Goal: Transaction & Acquisition: Purchase product/service

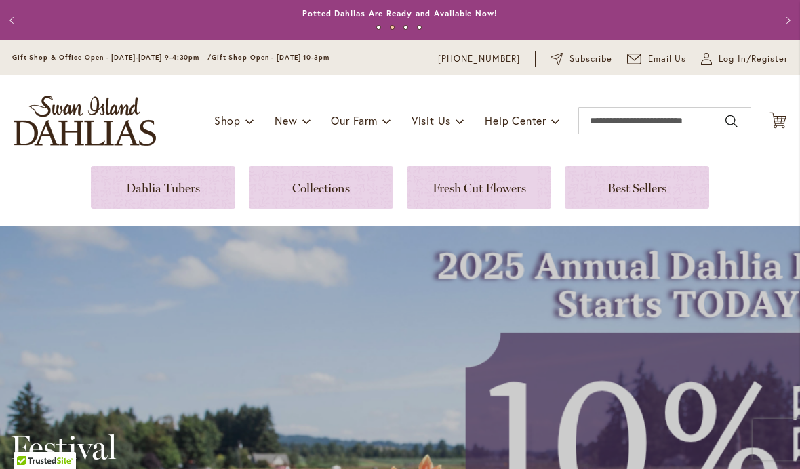
click at [163, 197] on link at bounding box center [163, 187] width 144 height 43
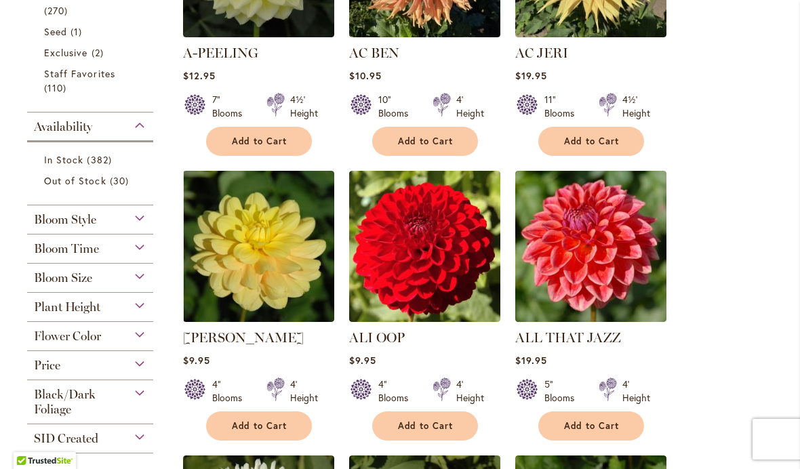
scroll to position [453, 0]
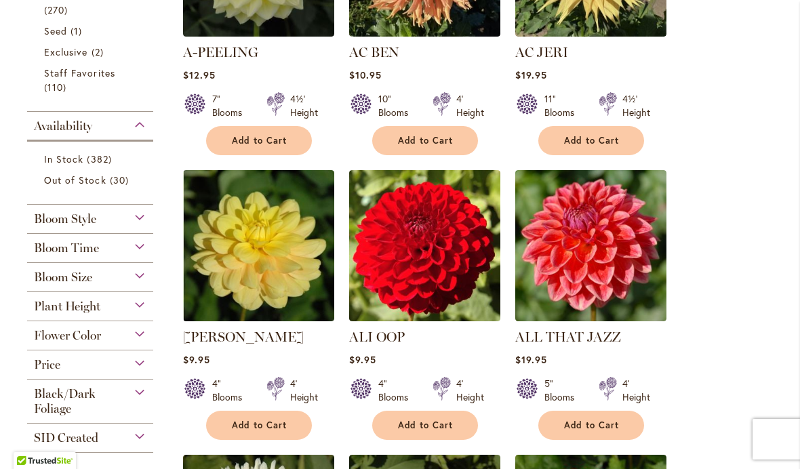
click at [568, 424] on span "Add to Cart" at bounding box center [592, 426] width 56 height 12
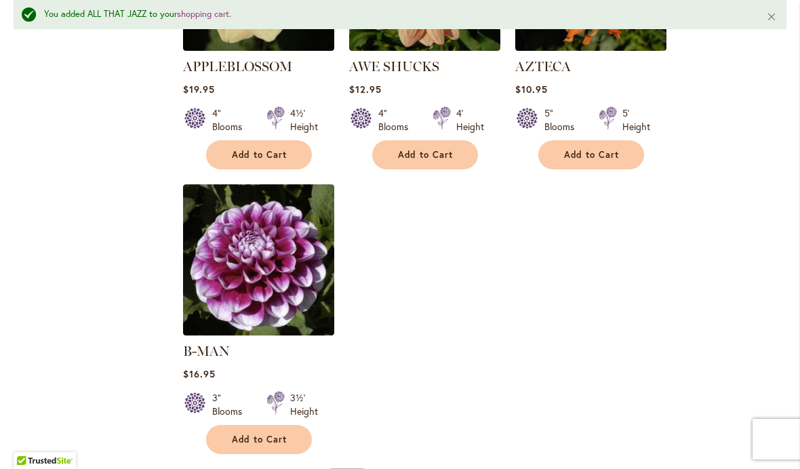
scroll to position [1649, 0]
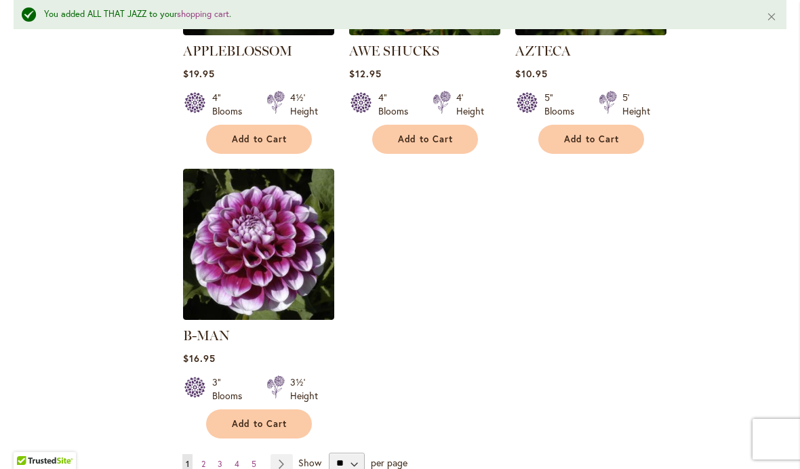
click at [209, 454] on link "Page 2" at bounding box center [203, 464] width 11 height 20
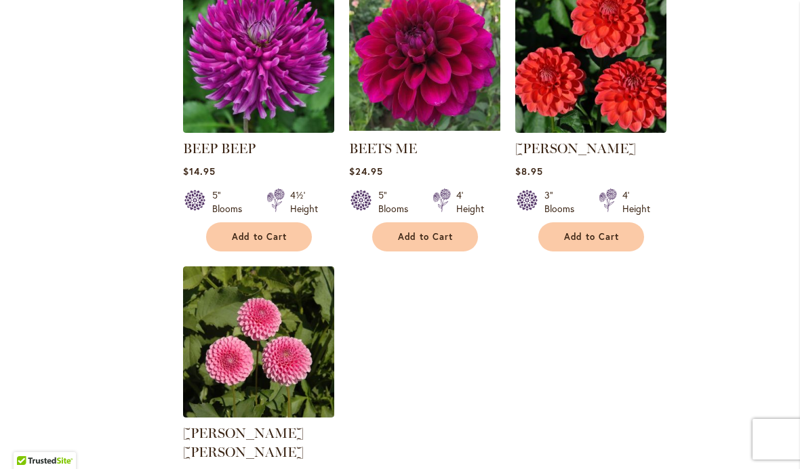
scroll to position [1498, 0]
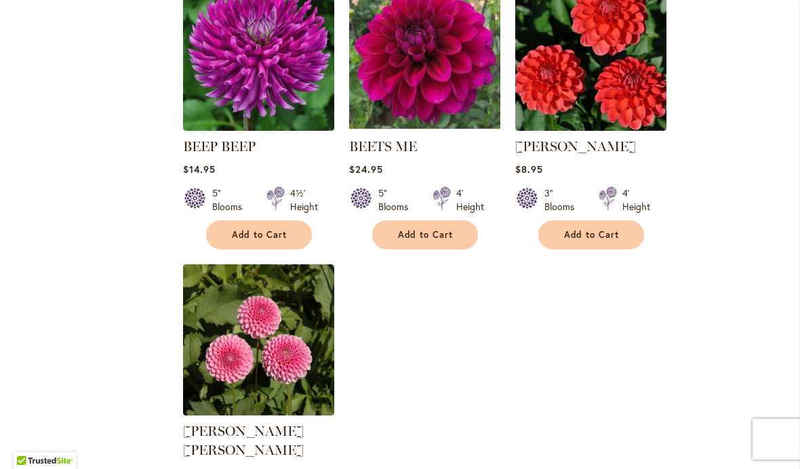
click at [416, 236] on span "Add to Cart" at bounding box center [426, 235] width 56 height 12
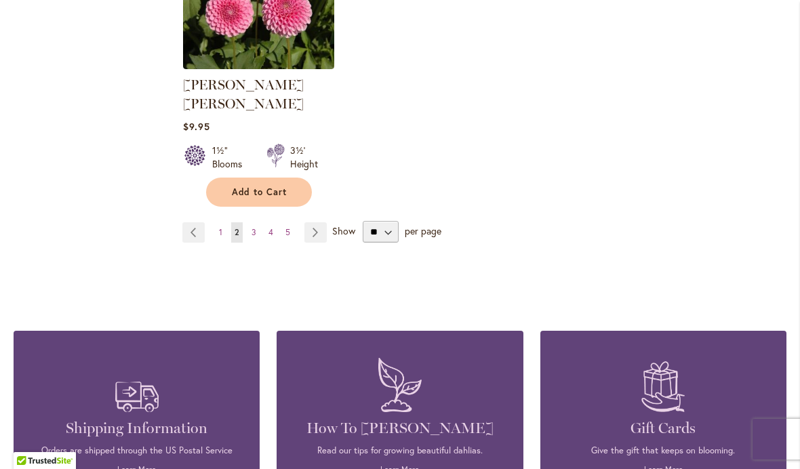
scroll to position [1846, 0]
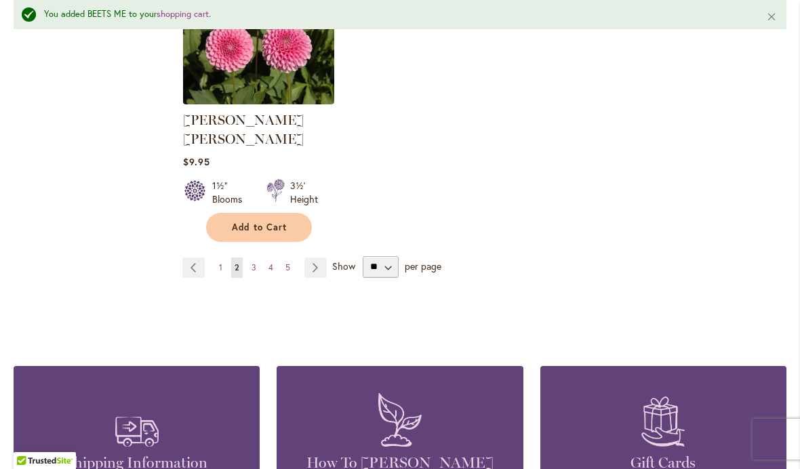
click at [255, 222] on span "Add to Cart" at bounding box center [260, 228] width 56 height 12
click at [250, 258] on link "Page 3" at bounding box center [254, 268] width 12 height 20
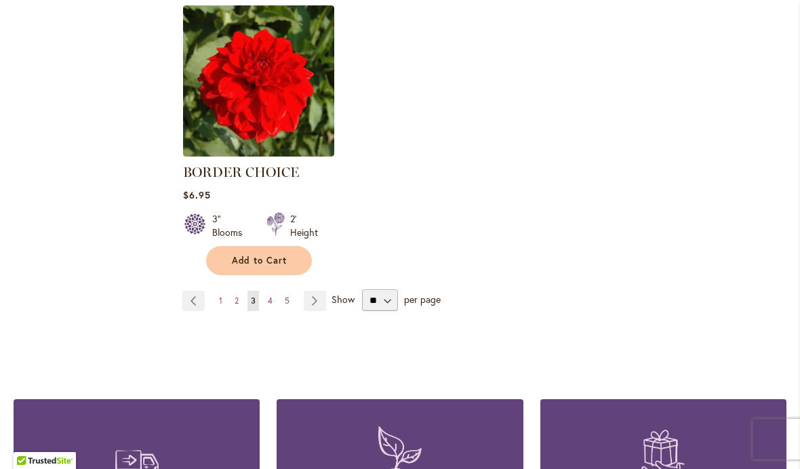
scroll to position [1770, 0]
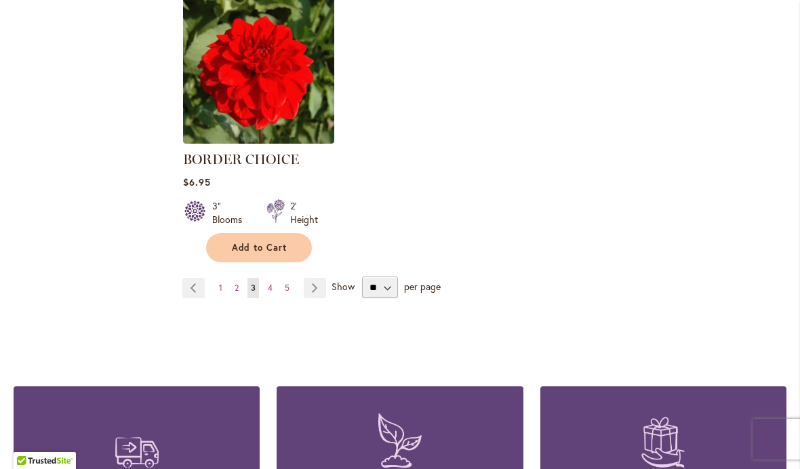
click at [273, 296] on link "Page 4" at bounding box center [271, 288] width 12 height 20
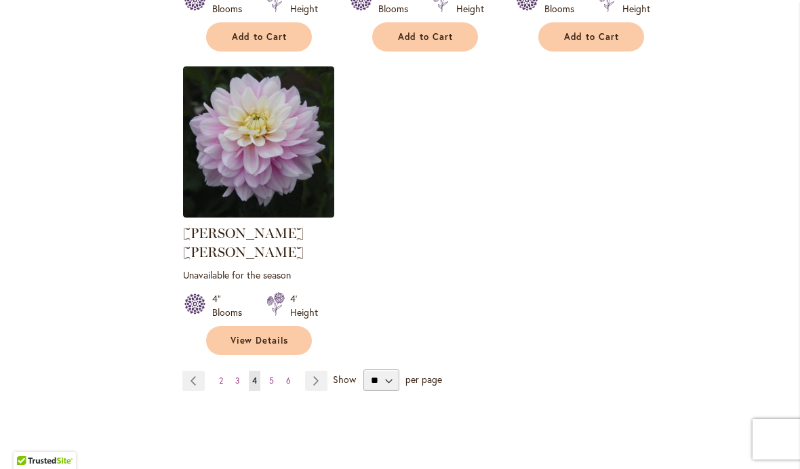
scroll to position [1719, 0]
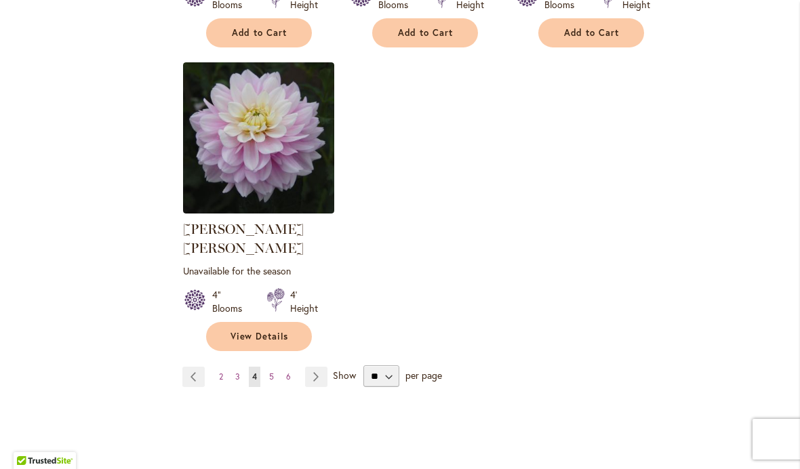
click at [273, 372] on span "5" at bounding box center [271, 377] width 5 height 10
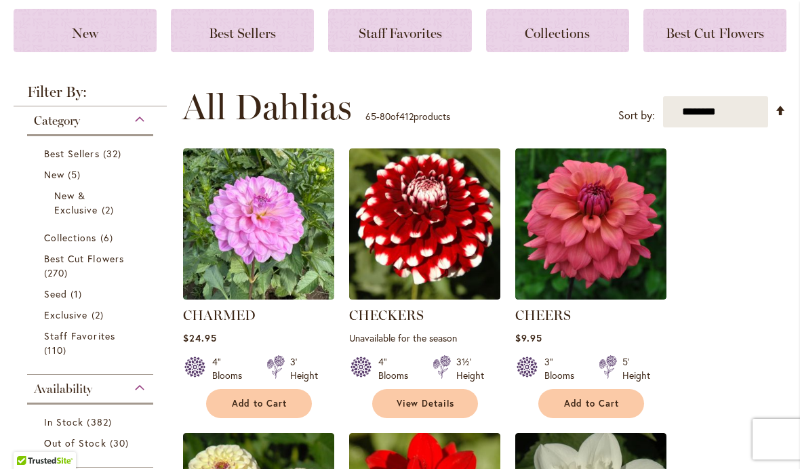
scroll to position [195, 0]
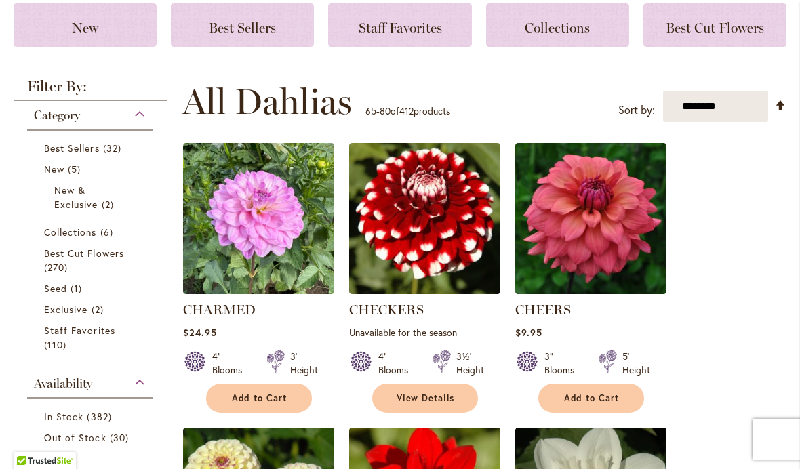
click at [585, 237] on img at bounding box center [590, 218] width 151 height 151
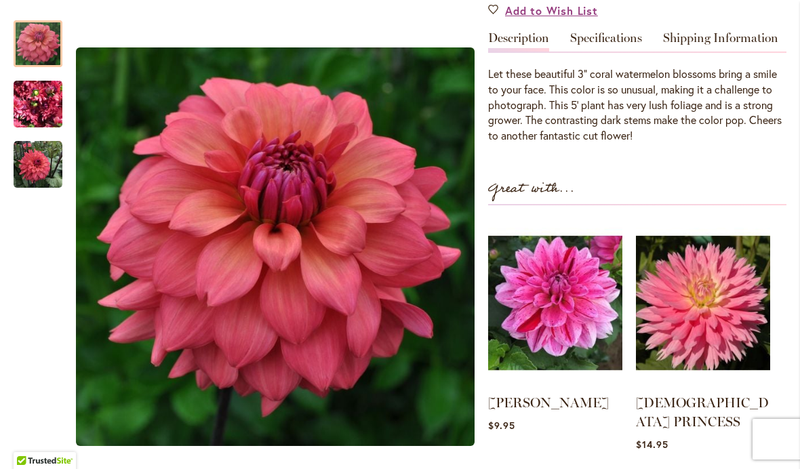
scroll to position [374, 0]
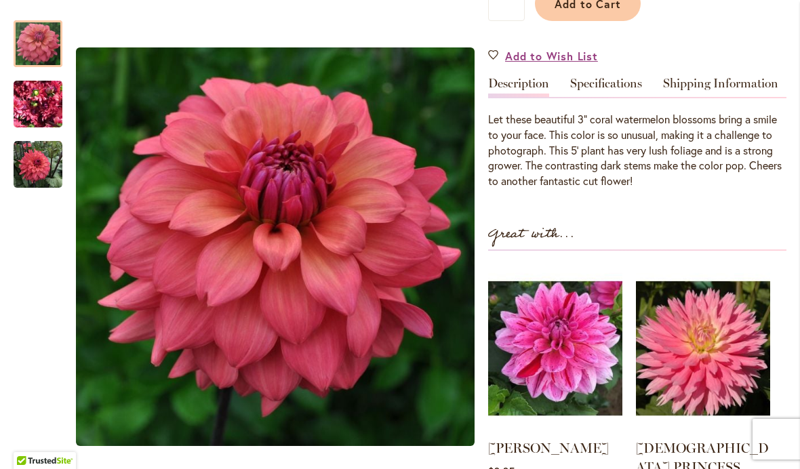
click at [28, 109] on img "CHEERS" at bounding box center [38, 104] width 49 height 65
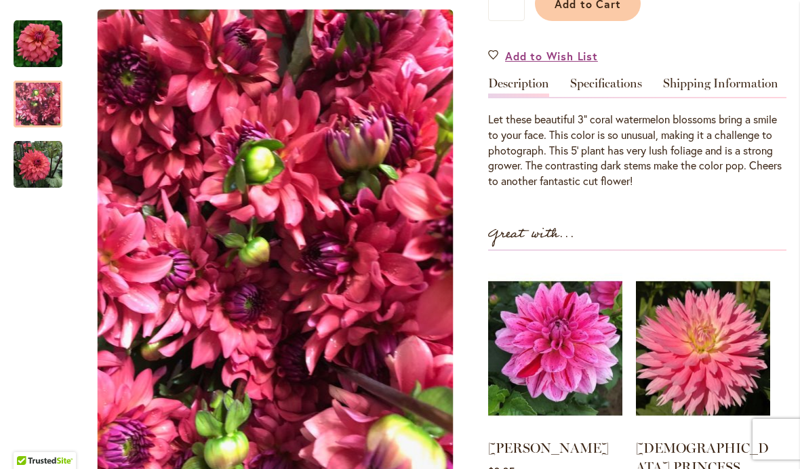
click at [40, 177] on img "CHEERS" at bounding box center [38, 164] width 49 height 49
click at [33, 110] on img "CHEERS" at bounding box center [38, 104] width 49 height 65
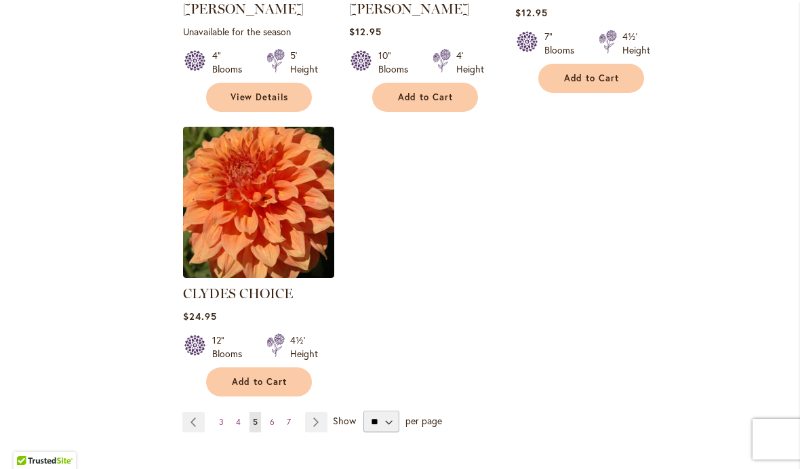
scroll to position [1677, 0]
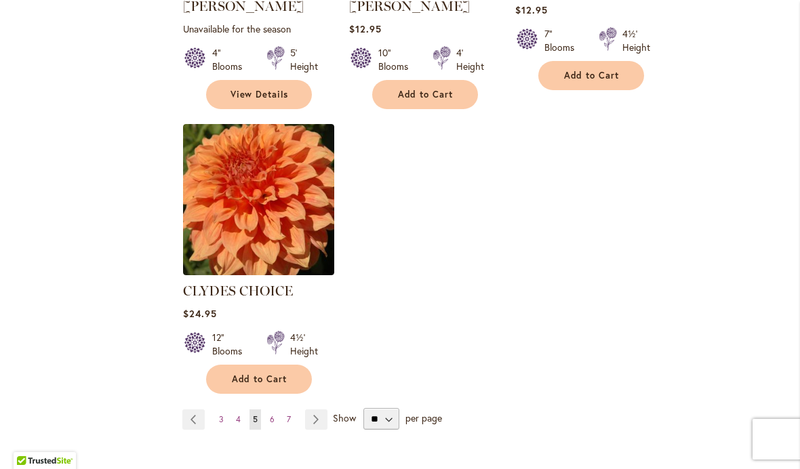
click at [271, 414] on span "6" at bounding box center [272, 419] width 5 height 10
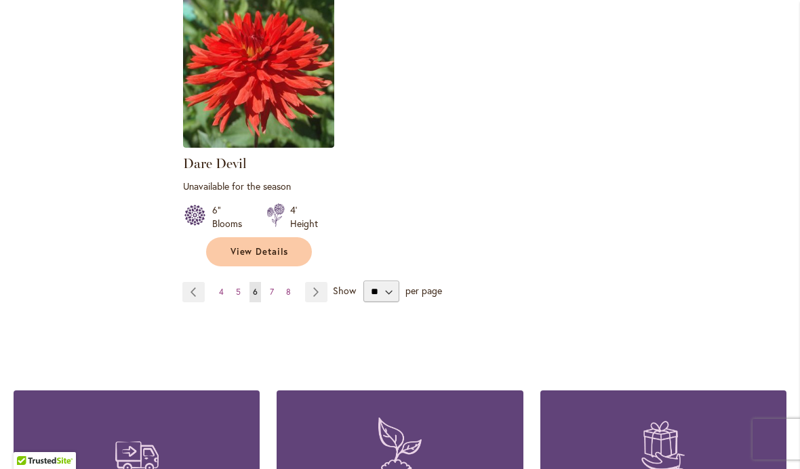
scroll to position [1820, 0]
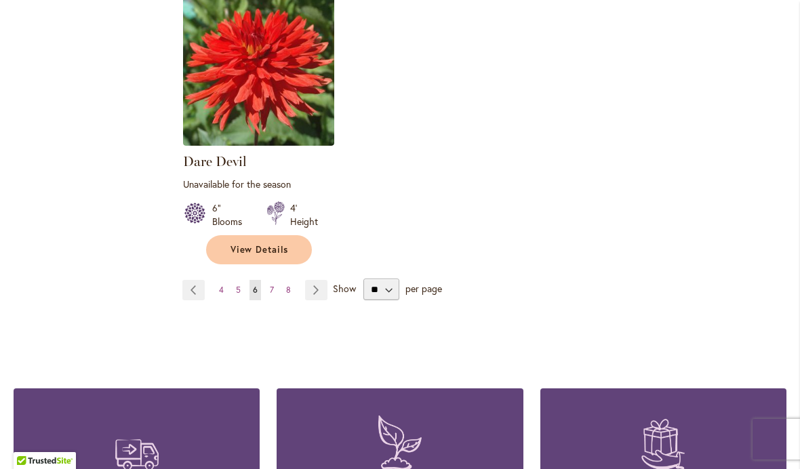
click at [148, 437] on img at bounding box center [137, 442] width 57 height 67
click at [270, 285] on span "7" at bounding box center [272, 290] width 4 height 10
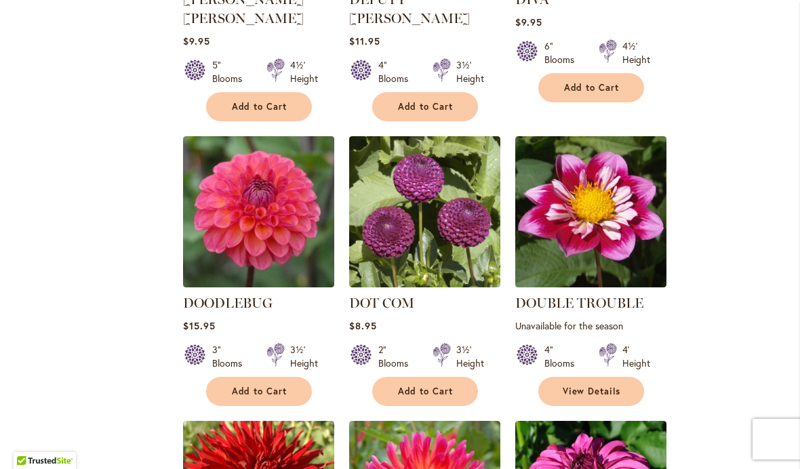
scroll to position [806, 0]
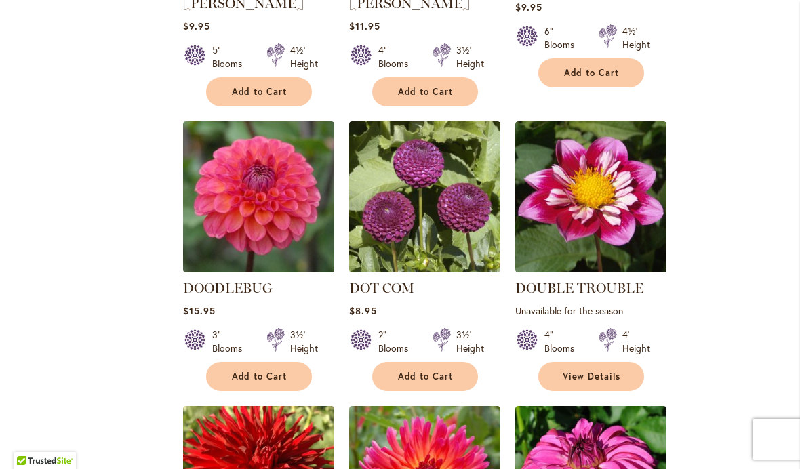
click at [237, 214] on img at bounding box center [258, 196] width 151 height 151
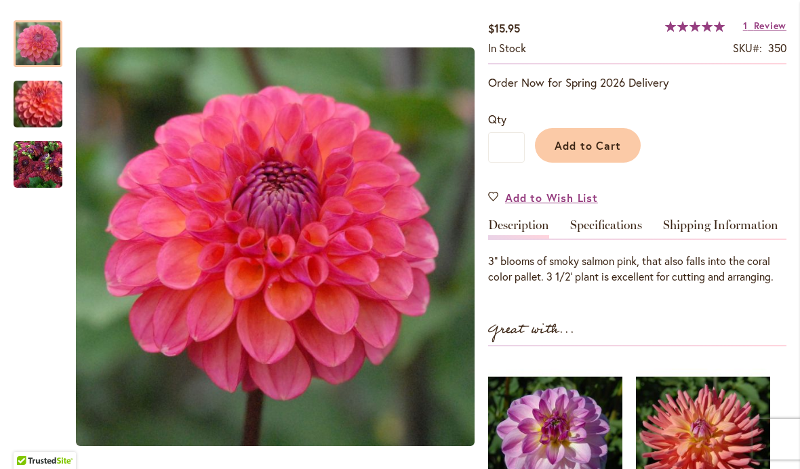
scroll to position [241, 0]
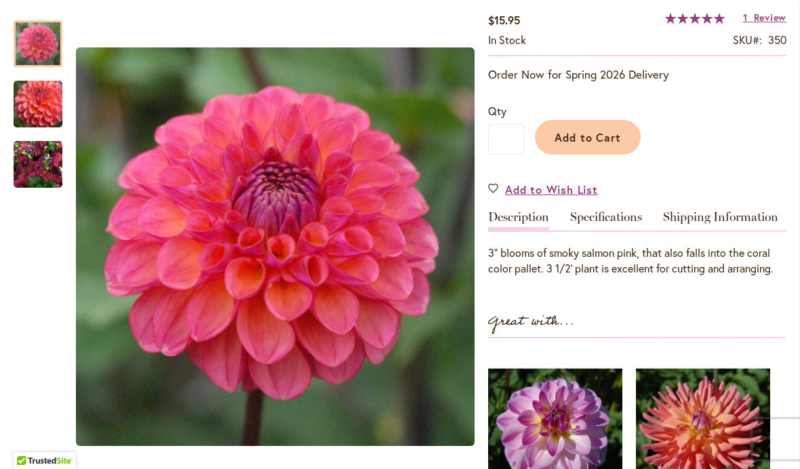
click at [584, 130] on span "Add to Cart" at bounding box center [588, 137] width 67 height 14
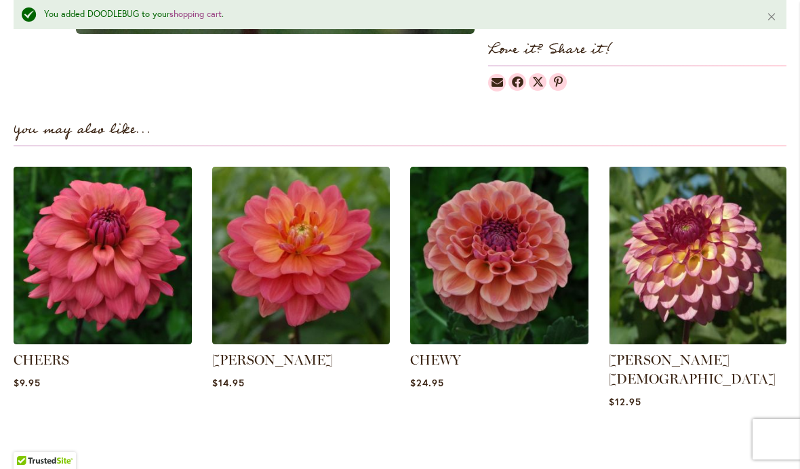
scroll to position [883, 0]
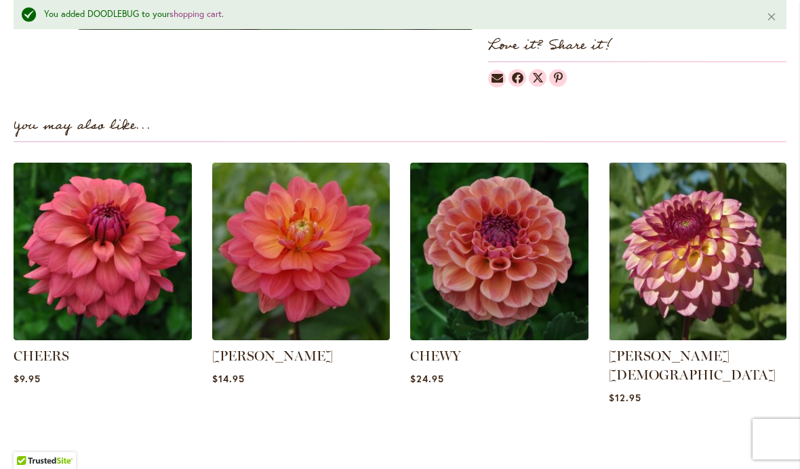
click at [259, 268] on img at bounding box center [301, 252] width 178 height 178
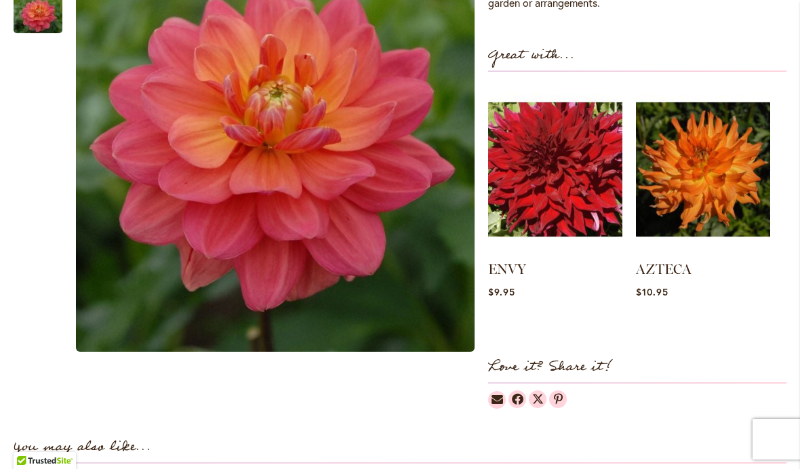
scroll to position [508, 0]
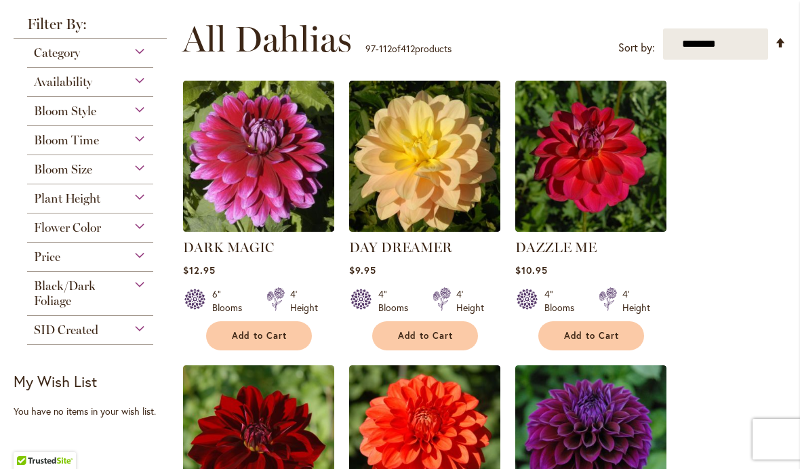
scroll to position [262, 0]
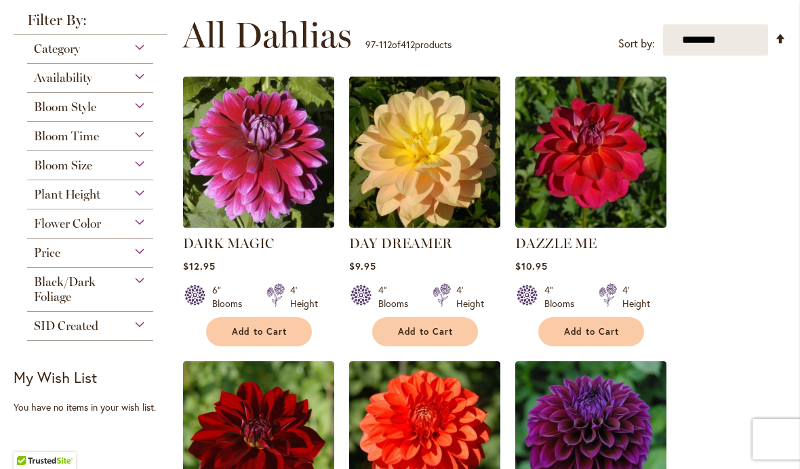
click at [64, 227] on span "Flower Color" at bounding box center [67, 223] width 67 height 15
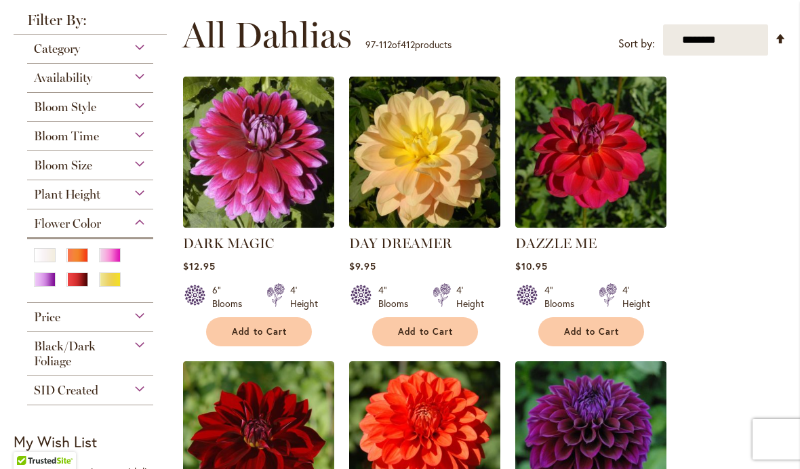
click at [111, 259] on div "Pink" at bounding box center [110, 255] width 22 height 14
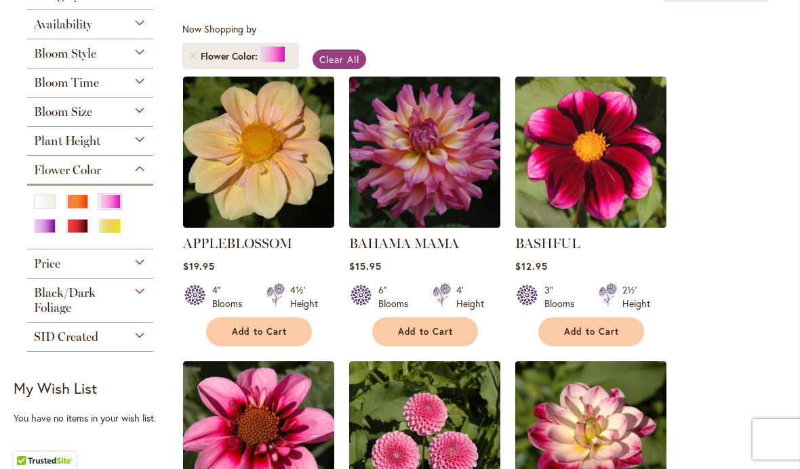
scroll to position [239, 0]
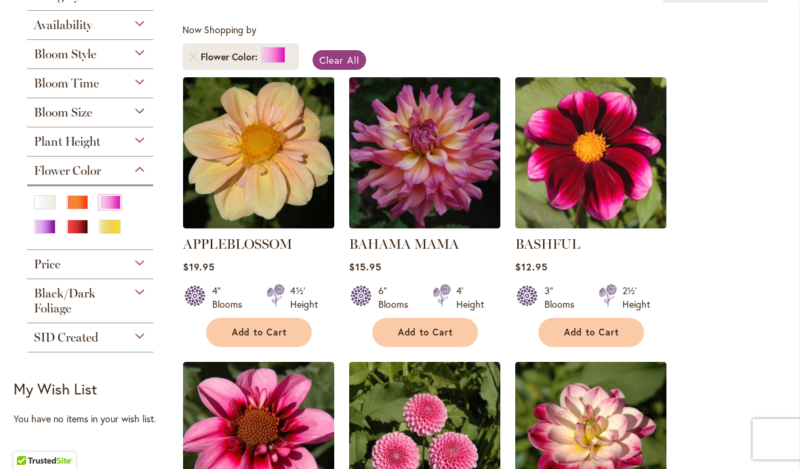
click at [251, 175] on img at bounding box center [258, 152] width 151 height 151
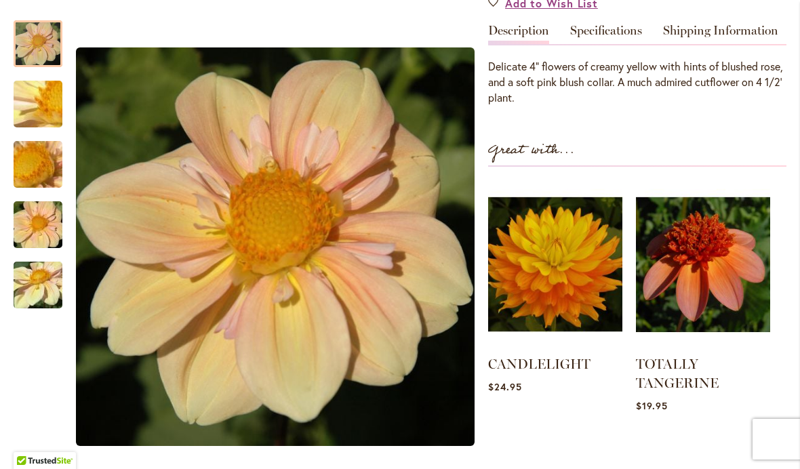
scroll to position [428, 0]
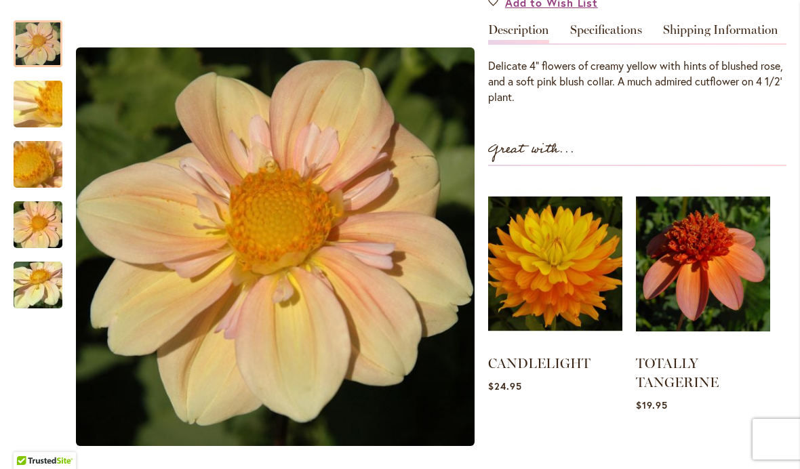
click at [24, 116] on img "APPLEBLOSSOM" at bounding box center [38, 104] width 98 height 73
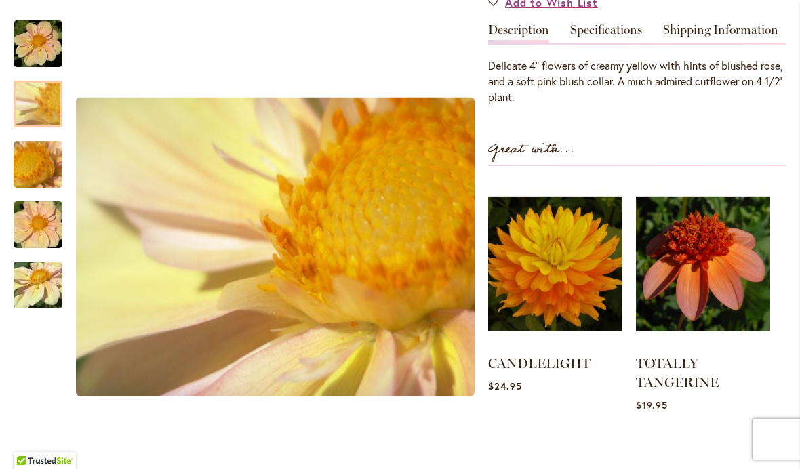
click at [38, 162] on img "APPLEBLOSSOM" at bounding box center [38, 164] width 98 height 73
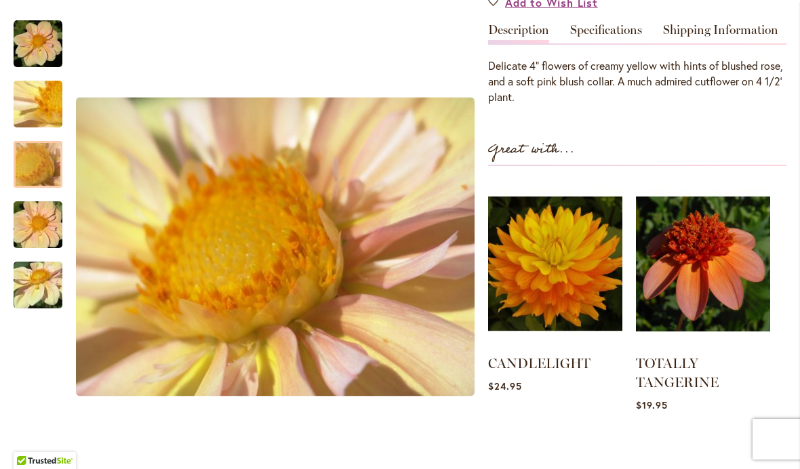
click at [31, 193] on div "APPLEBLOSSOM" at bounding box center [45, 218] width 62 height 60
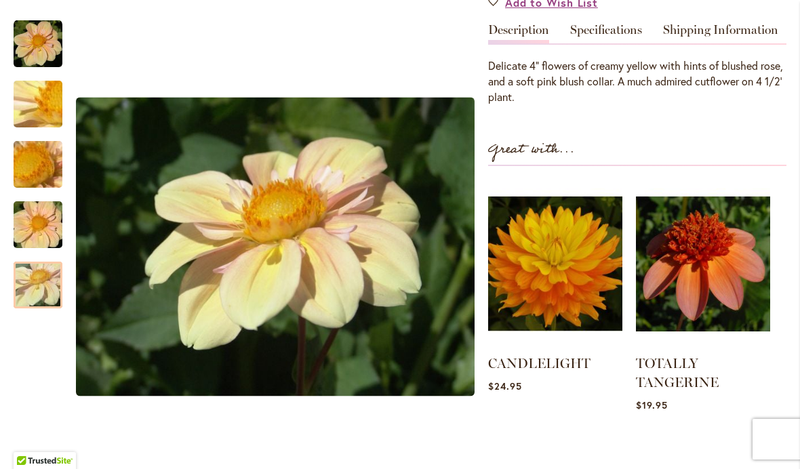
click at [33, 272] on div at bounding box center [38, 285] width 49 height 47
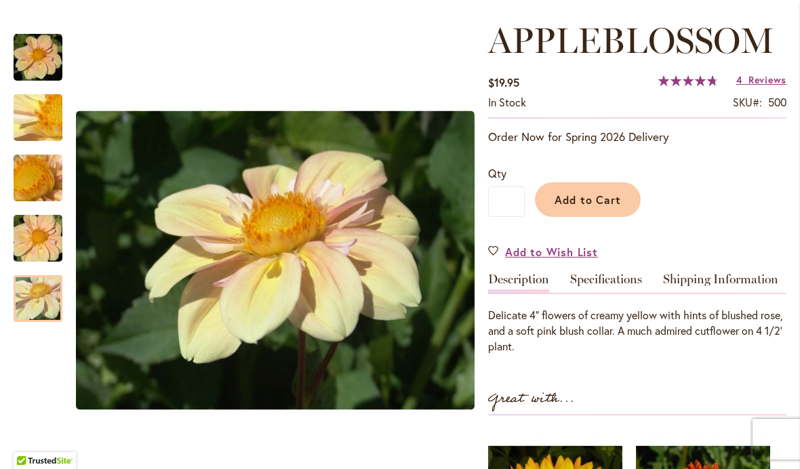
scroll to position [170, 0]
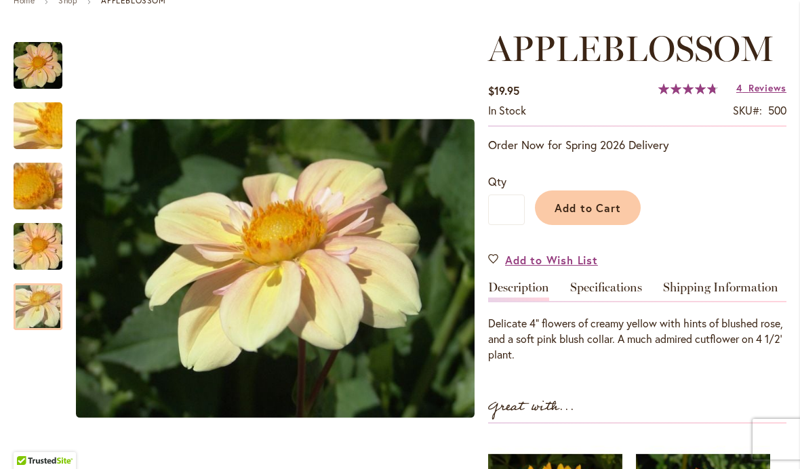
click at [577, 198] on button "Add to Cart" at bounding box center [588, 208] width 106 height 35
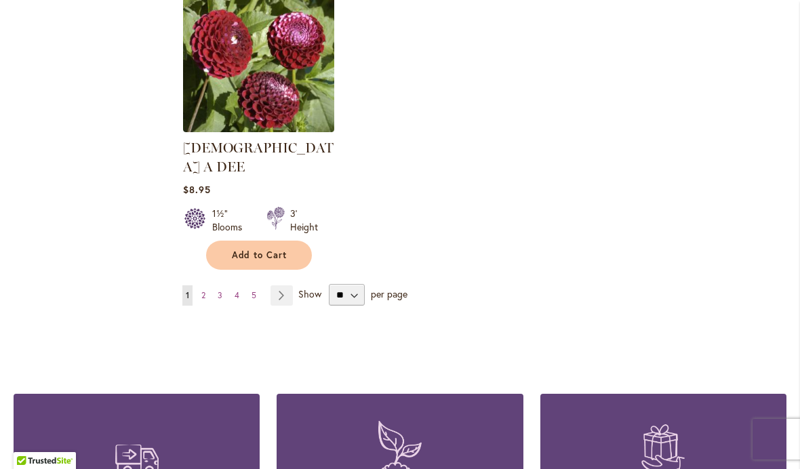
scroll to position [1801, 0]
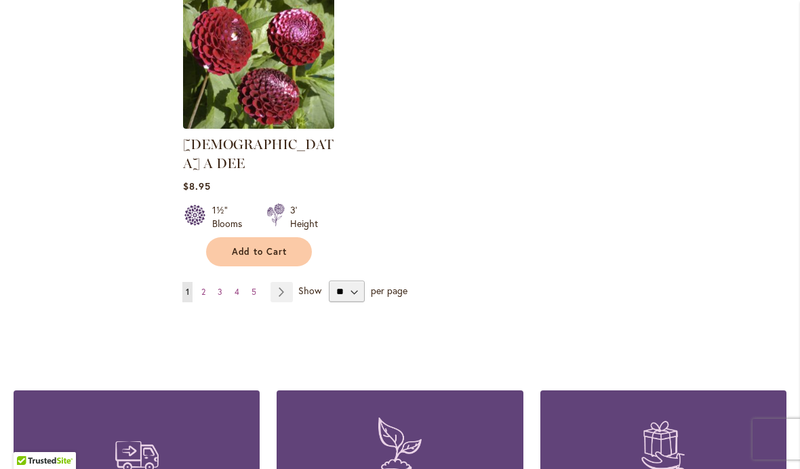
click at [206, 282] on link "Page 2" at bounding box center [203, 292] width 11 height 20
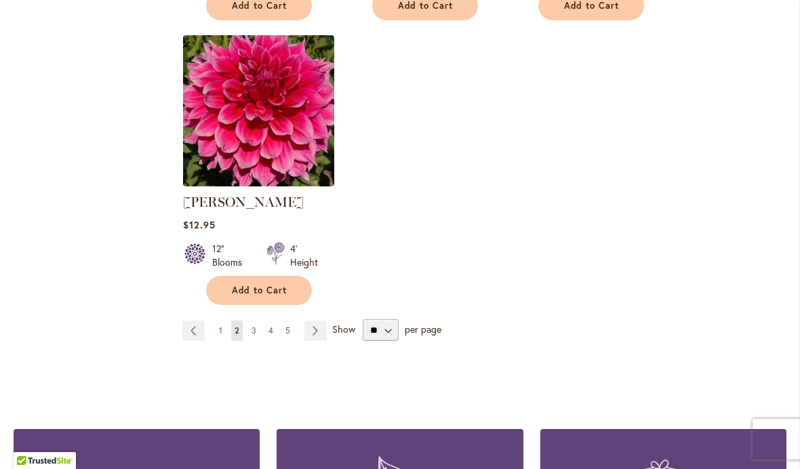
scroll to position [1735, 0]
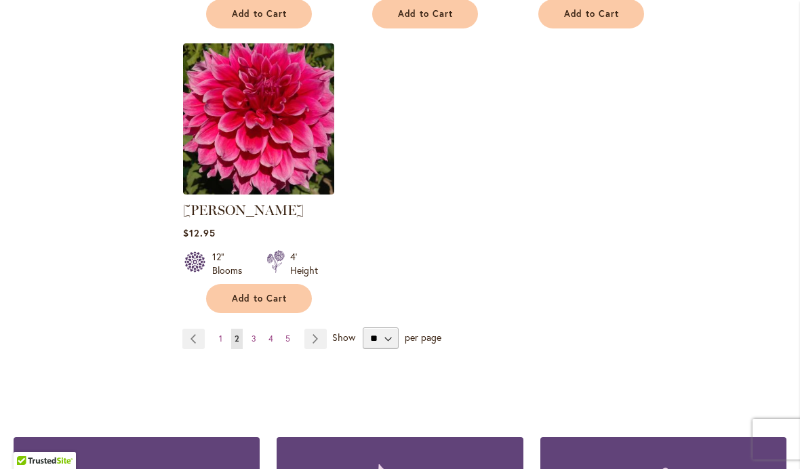
click at [255, 334] on span "3" at bounding box center [254, 339] width 5 height 10
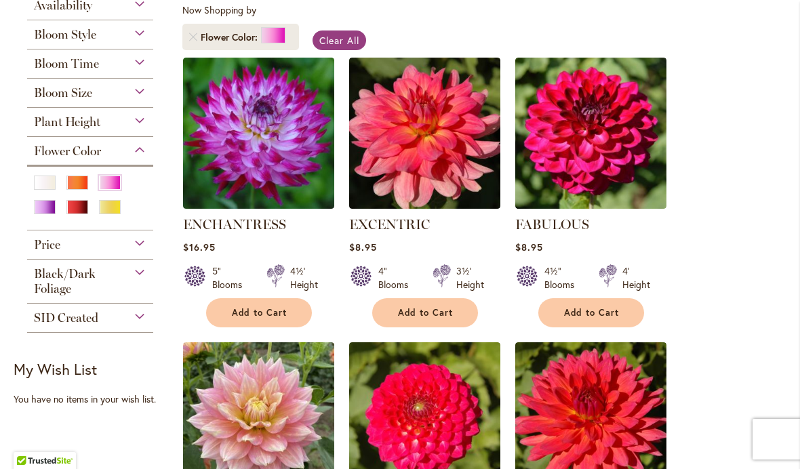
scroll to position [259, 0]
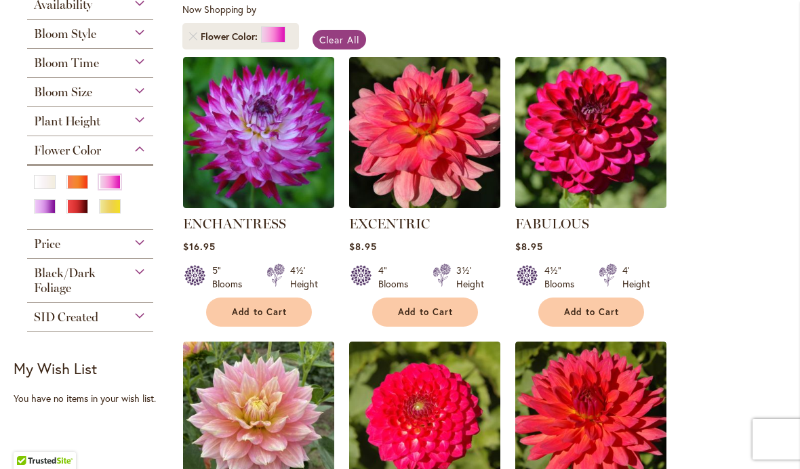
click at [420, 168] on img at bounding box center [424, 132] width 151 height 151
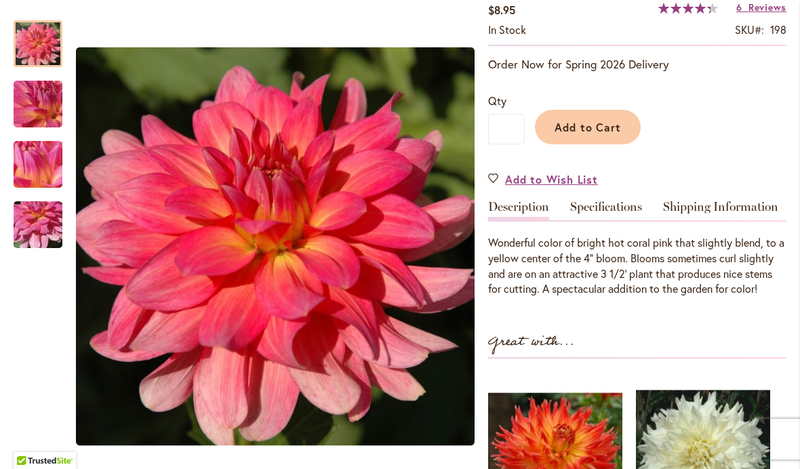
scroll to position [252, 0]
click at [587, 124] on span "Add to Cart" at bounding box center [588, 126] width 67 height 14
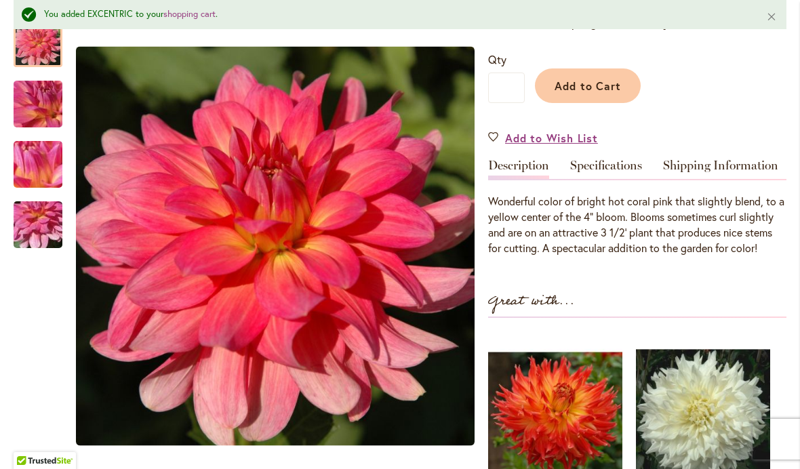
scroll to position [317, 0]
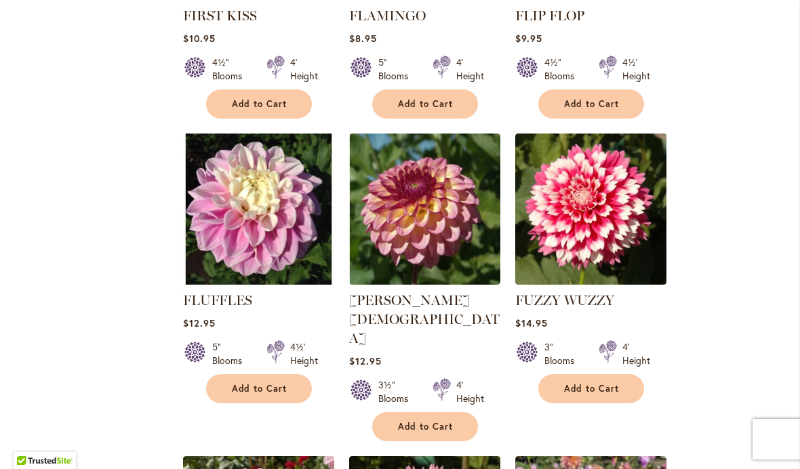
scroll to position [1030, 0]
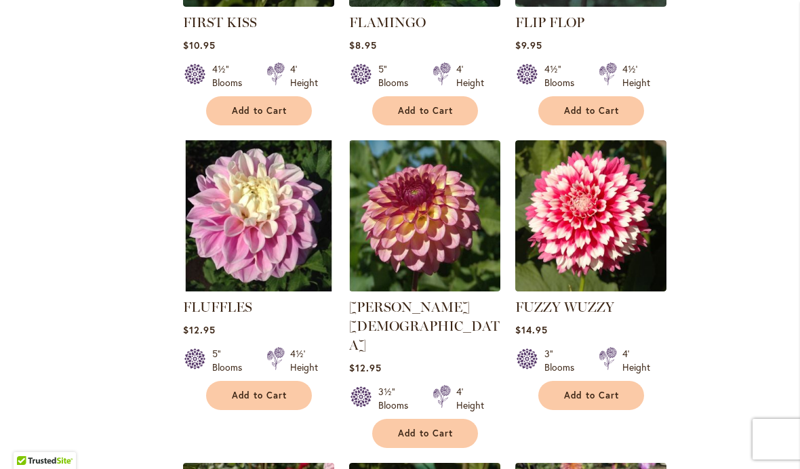
click at [420, 239] on img at bounding box center [424, 215] width 151 height 151
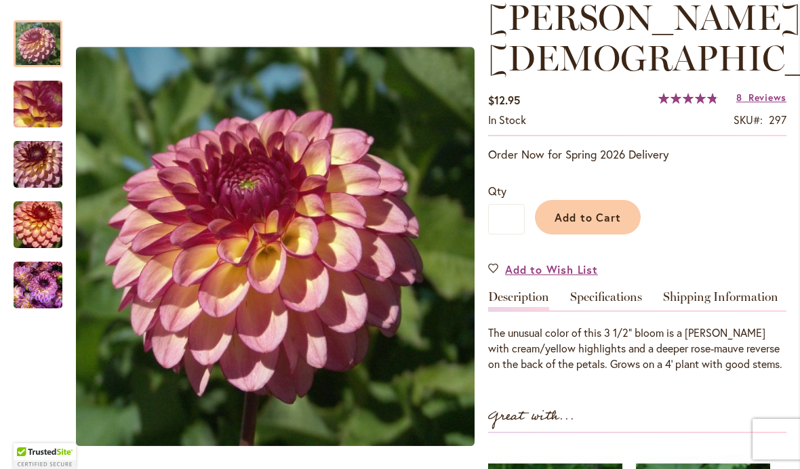
scroll to position [253, 0]
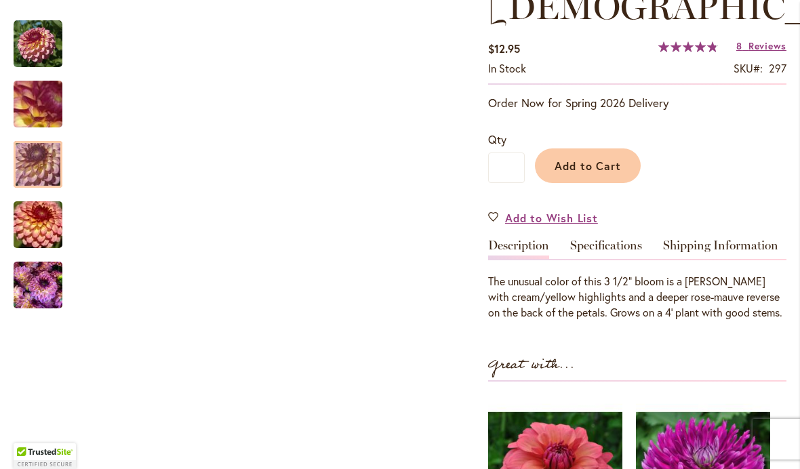
click at [22, 158] on img "Foxy Lady" at bounding box center [38, 164] width 98 height 65
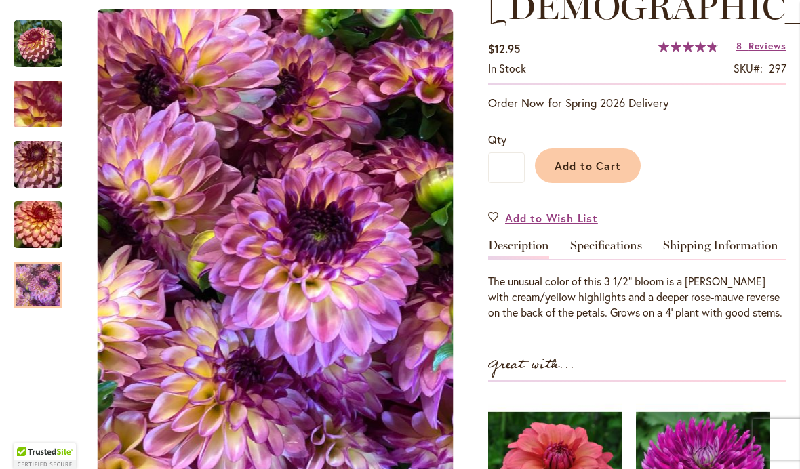
click at [34, 297] on img "Foxy Lady" at bounding box center [38, 285] width 49 height 65
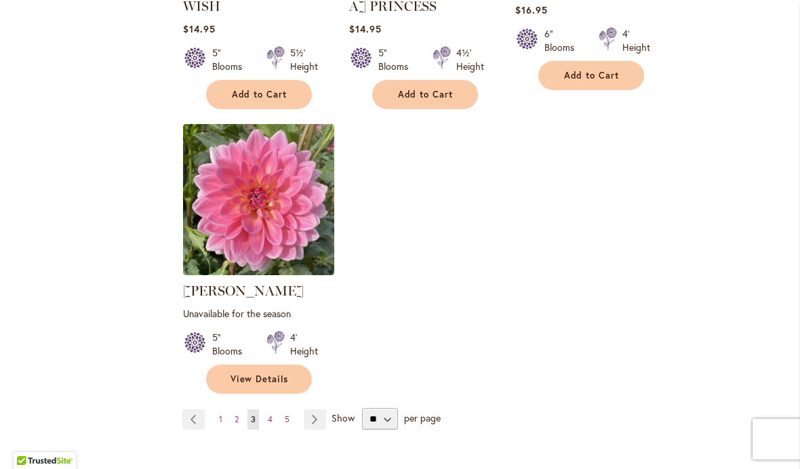
scroll to position [1680, 0]
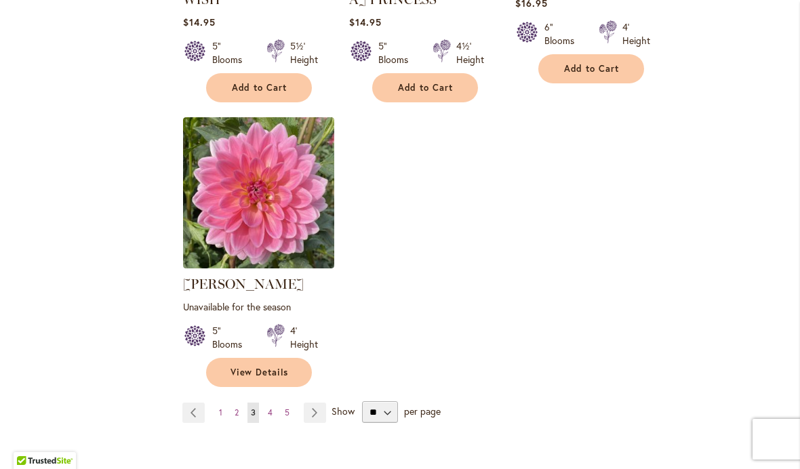
click at [269, 408] on span "4" at bounding box center [270, 413] width 5 height 10
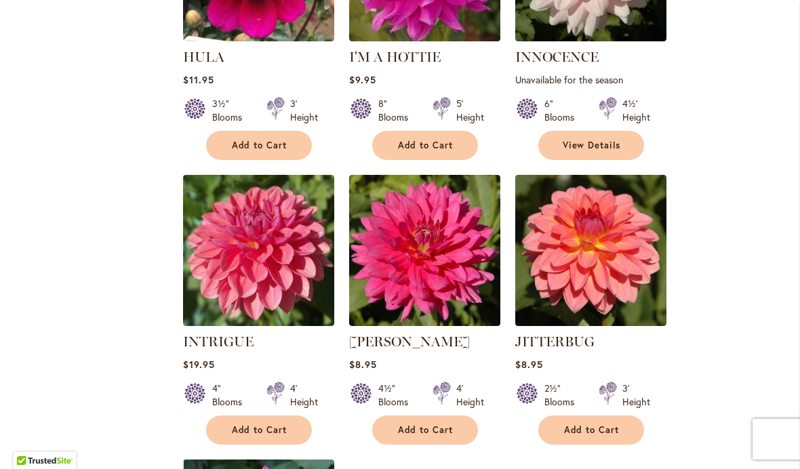
scroll to position [1288, 0]
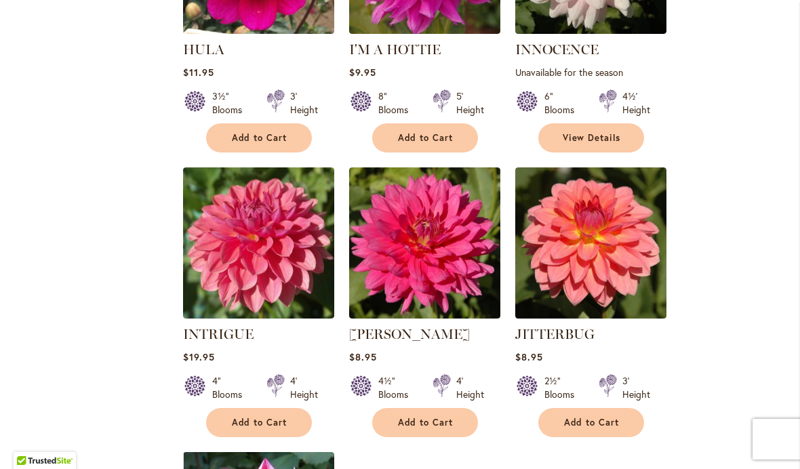
click at [226, 257] on img at bounding box center [258, 243] width 151 height 151
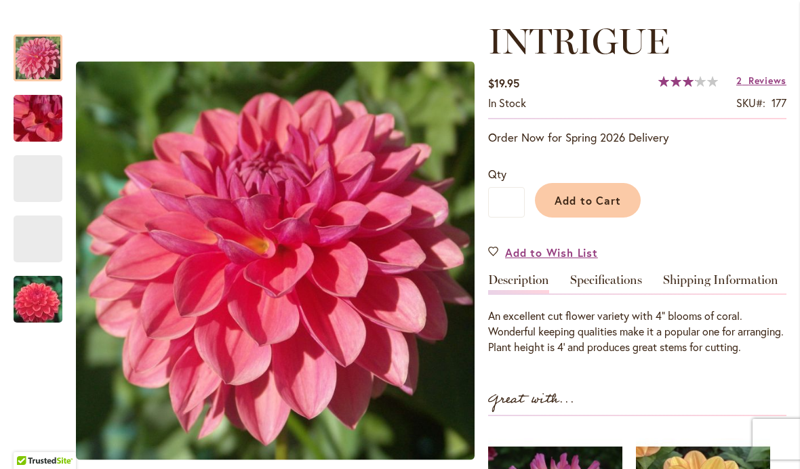
scroll to position [216, 0]
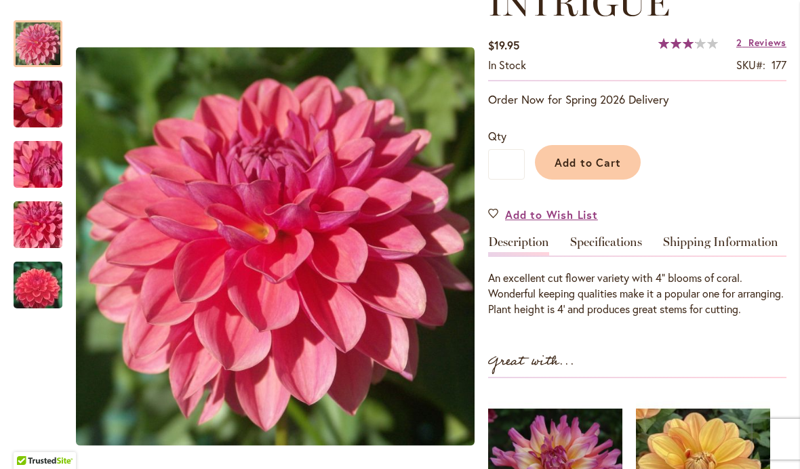
click at [33, 290] on img "INTRIGUE" at bounding box center [38, 285] width 98 height 65
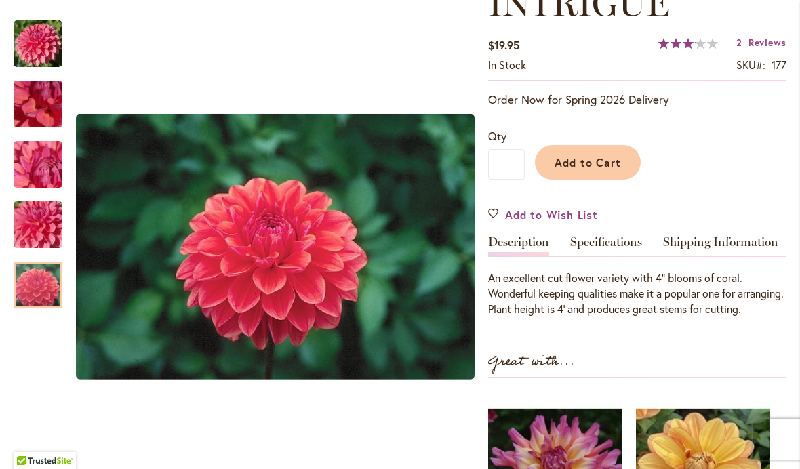
click at [41, 229] on img "INTRIGUE" at bounding box center [38, 225] width 98 height 73
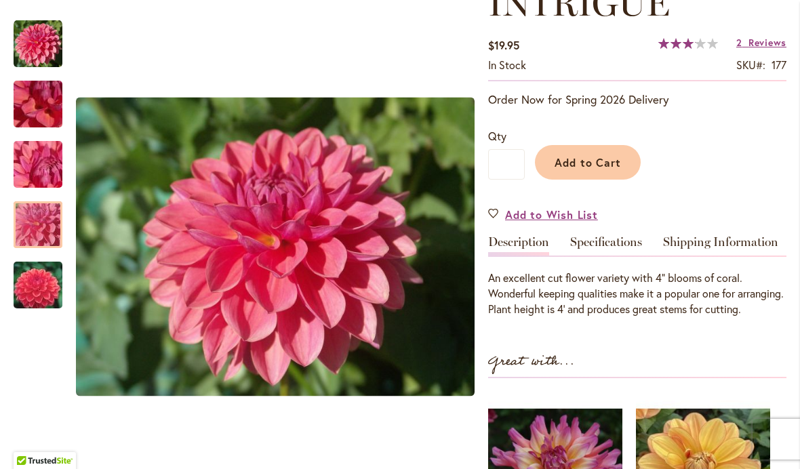
click at [574, 166] on span "Add to Cart" at bounding box center [588, 162] width 67 height 14
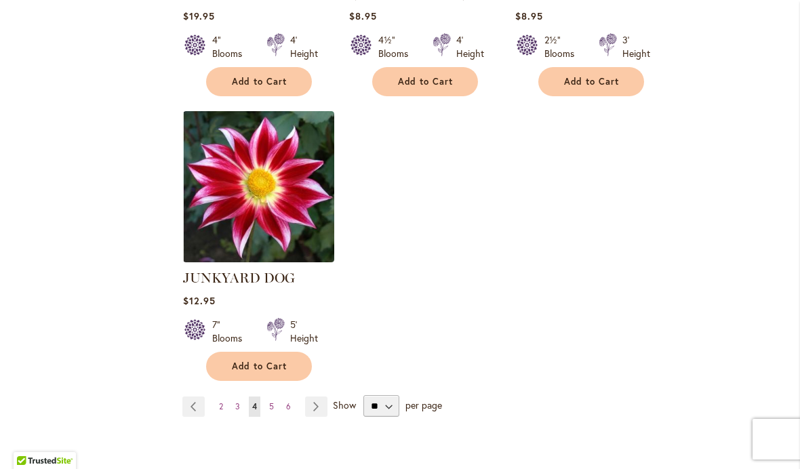
scroll to position [1632, 0]
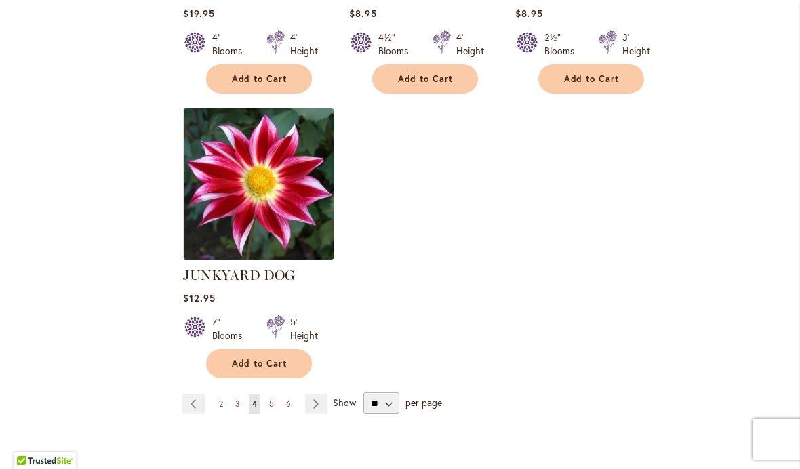
click at [269, 408] on span "5" at bounding box center [271, 404] width 5 height 10
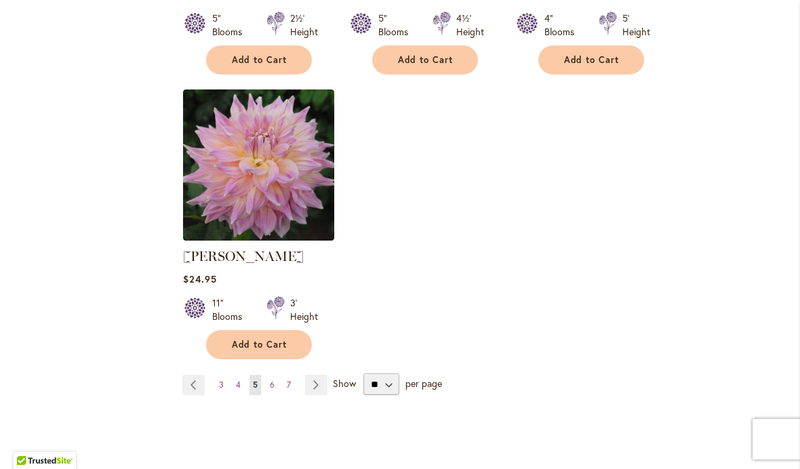
scroll to position [1676, 0]
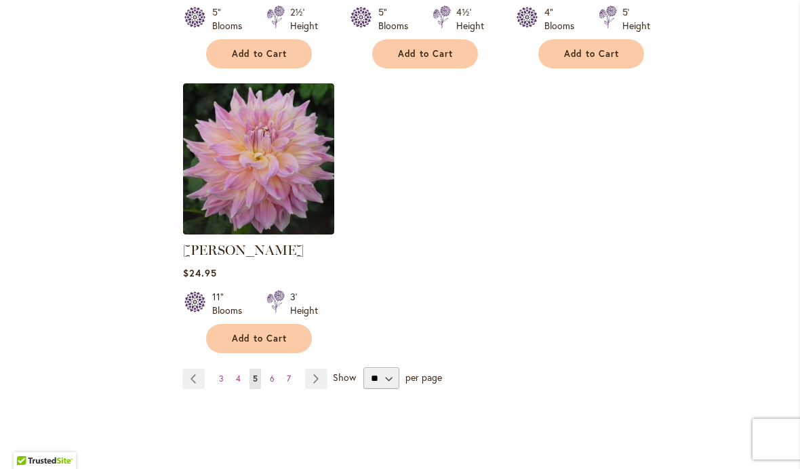
click at [271, 369] on link "Page 6" at bounding box center [273, 379] width 12 height 20
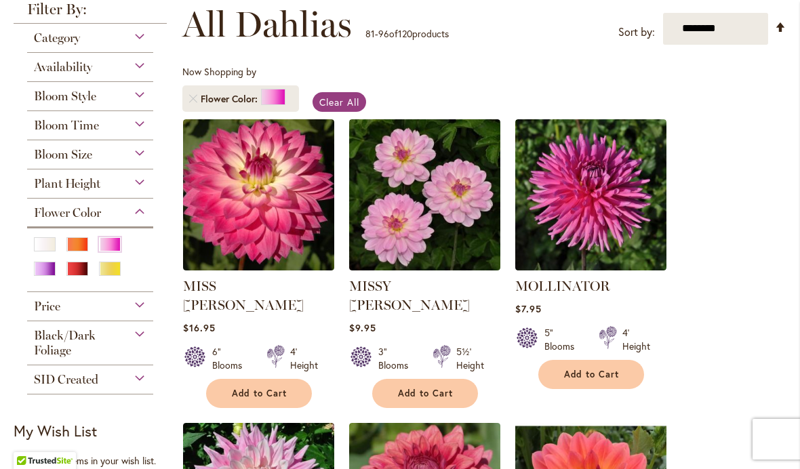
scroll to position [200, 0]
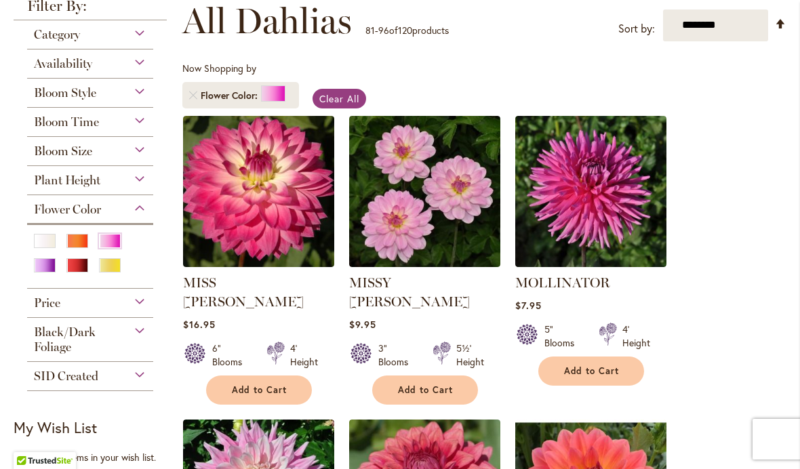
click at [402, 385] on span "Add to Cart" at bounding box center [426, 391] width 56 height 12
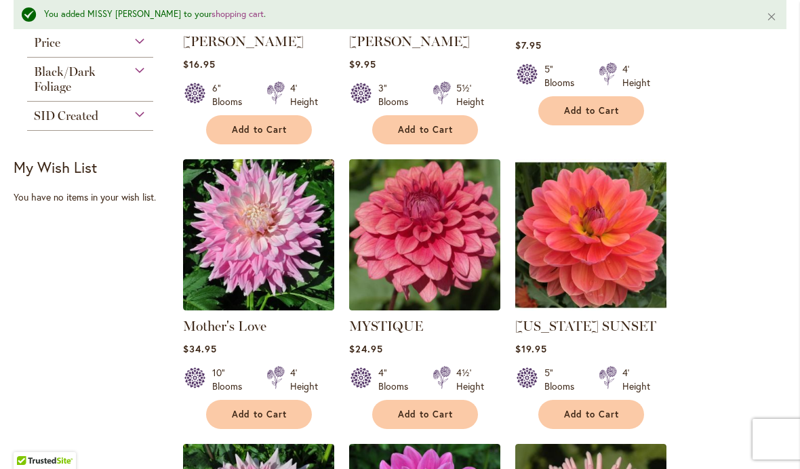
scroll to position [496, 0]
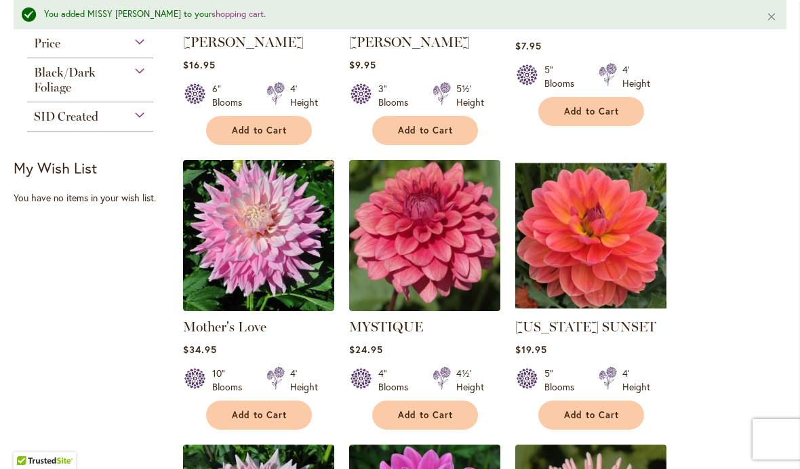
click at [408, 404] on button "Add to Cart" at bounding box center [425, 415] width 106 height 29
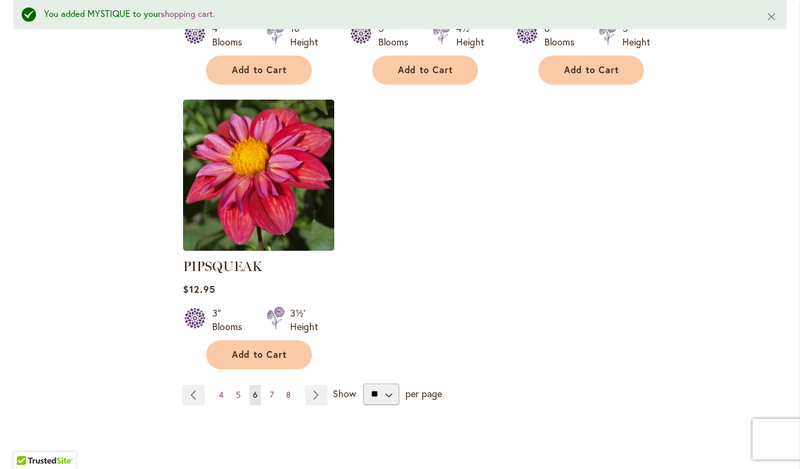
scroll to position [1733, 0]
click at [271, 391] on span "7" at bounding box center [272, 396] width 4 height 10
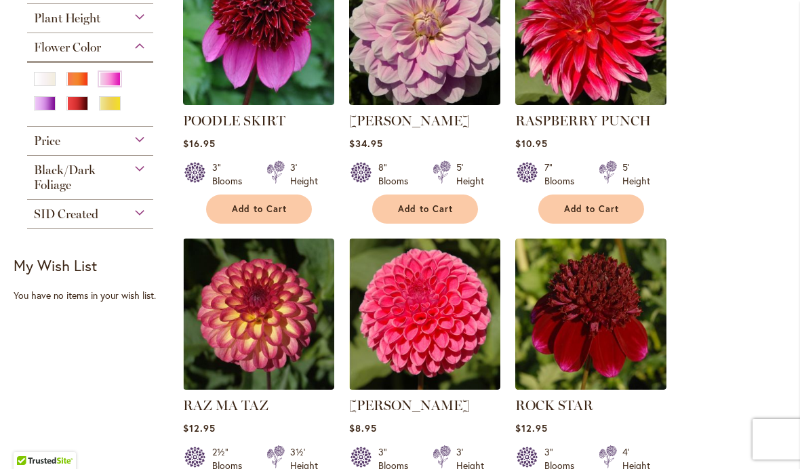
scroll to position [370, 0]
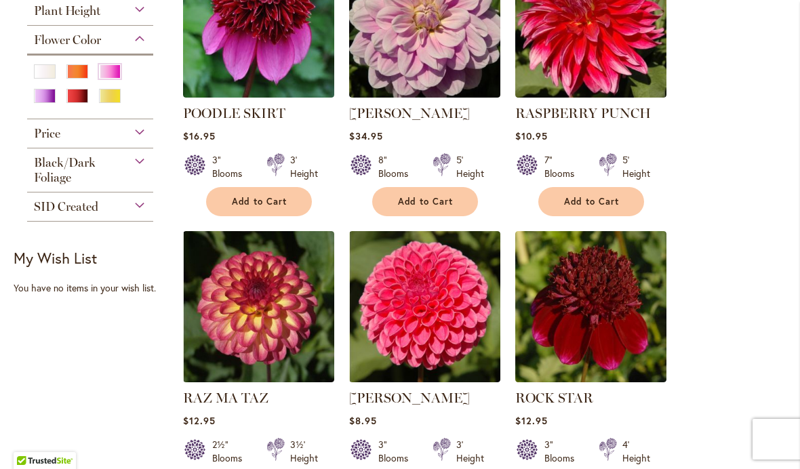
click at [226, 337] on img at bounding box center [258, 306] width 151 height 151
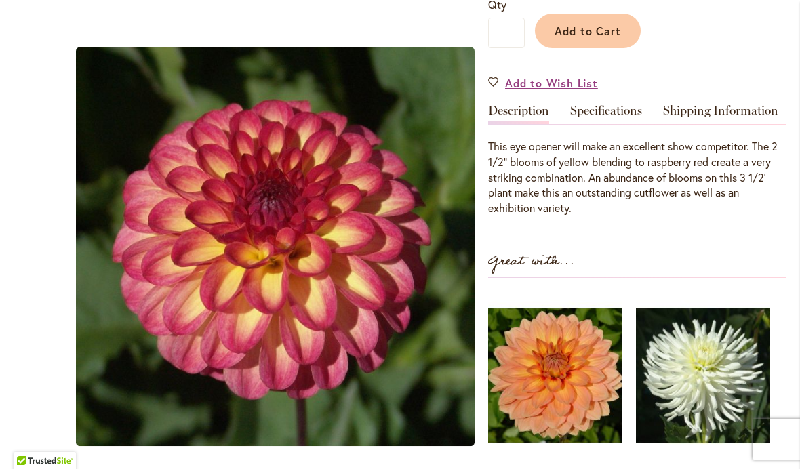
scroll to position [331, 0]
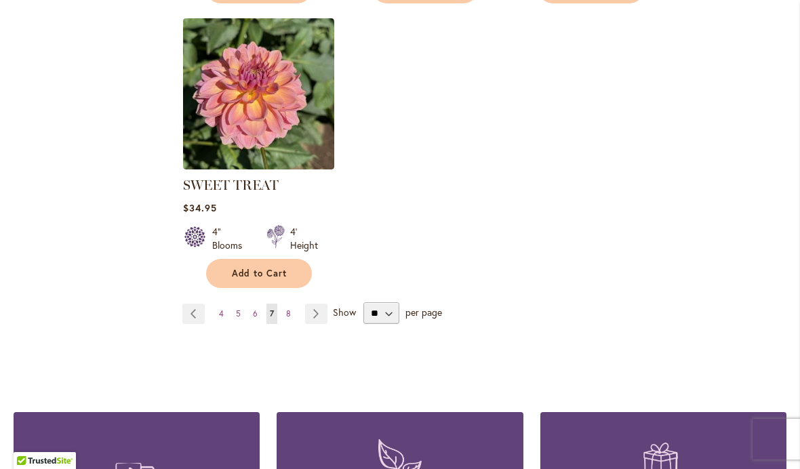
scroll to position [1725, 0]
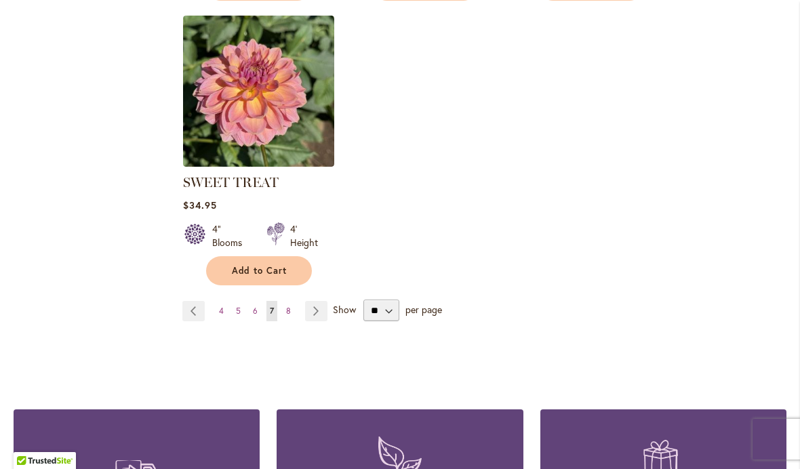
click at [286, 313] on span "8" at bounding box center [288, 311] width 5 height 10
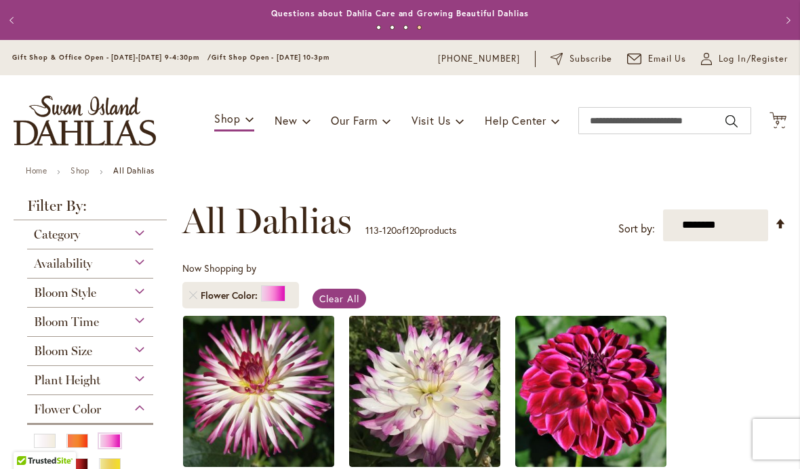
click at [57, 256] on div "Availability" at bounding box center [90, 261] width 126 height 22
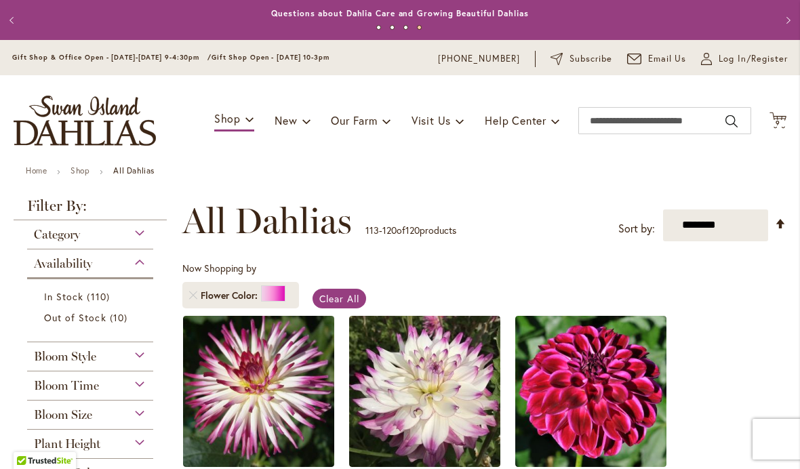
click at [770, 122] on icon "Cart .cls-1 { fill: #231f20; }" at bounding box center [778, 120] width 17 height 17
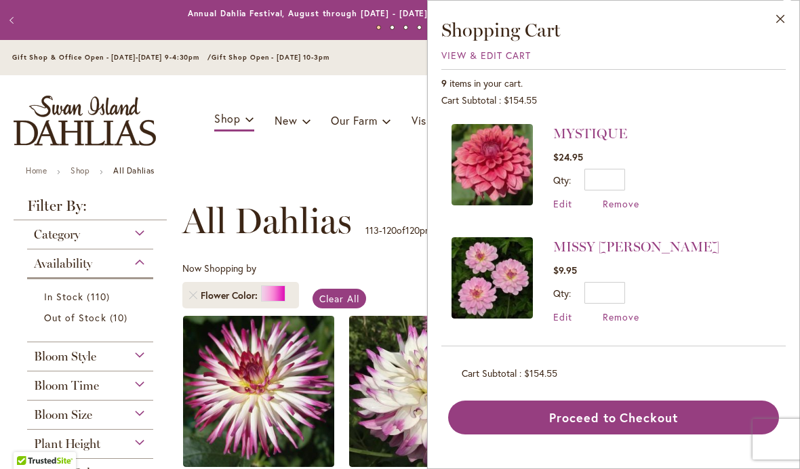
click at [475, 58] on span "View & Edit Cart" at bounding box center [487, 55] width 90 height 13
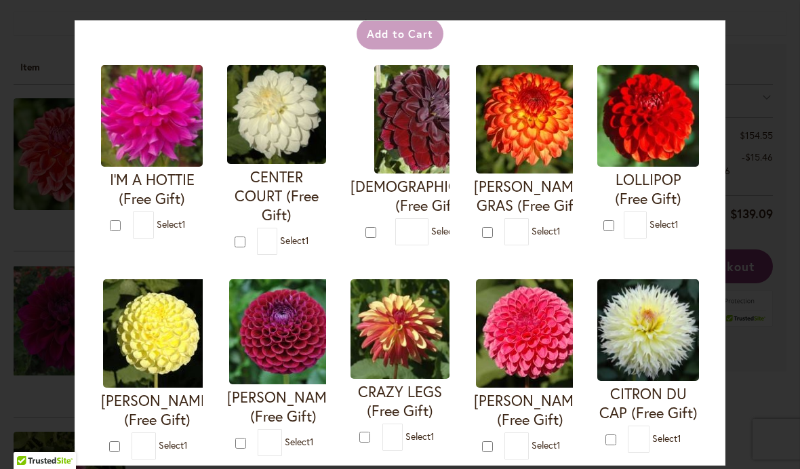
scroll to position [107, 0]
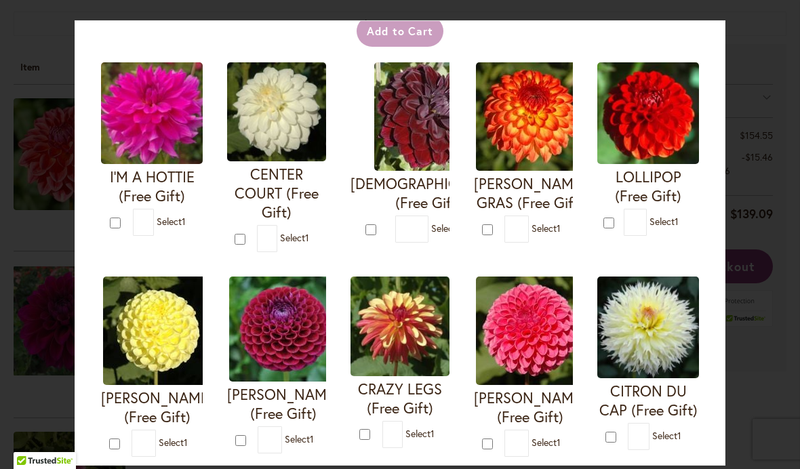
click at [475, 457] on form "[PERSON_NAME] (Free Gift) * 1" at bounding box center [523, 367] width 99 height 180
type input "*"
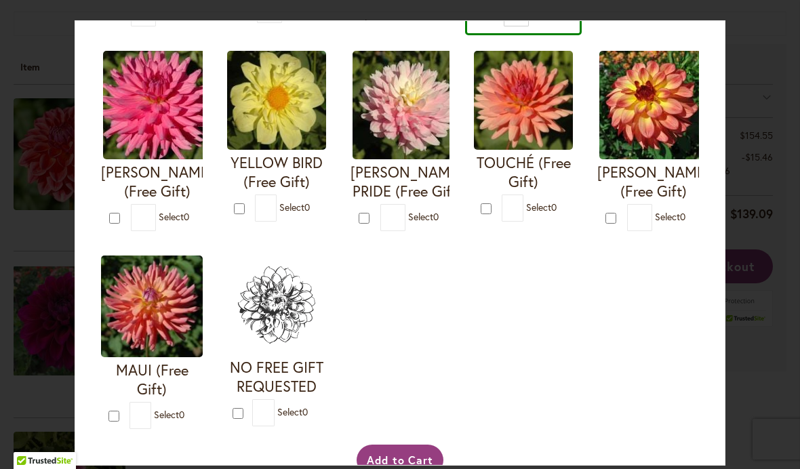
scroll to position [536, 0]
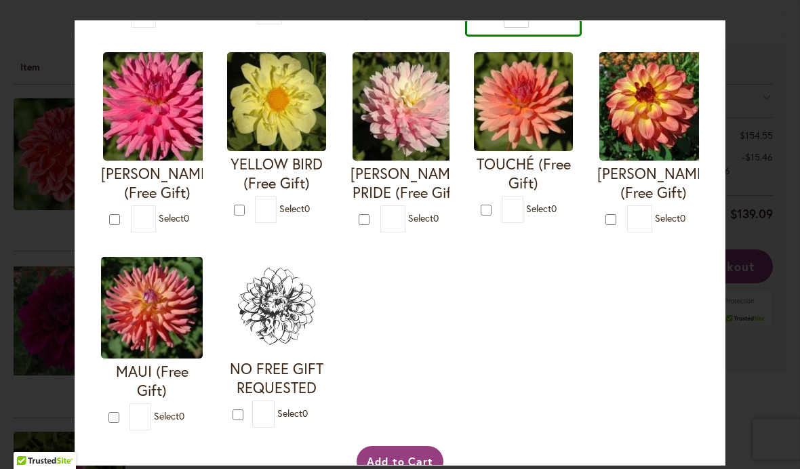
click at [395, 465] on button "Add to Cart" at bounding box center [400, 461] width 87 height 31
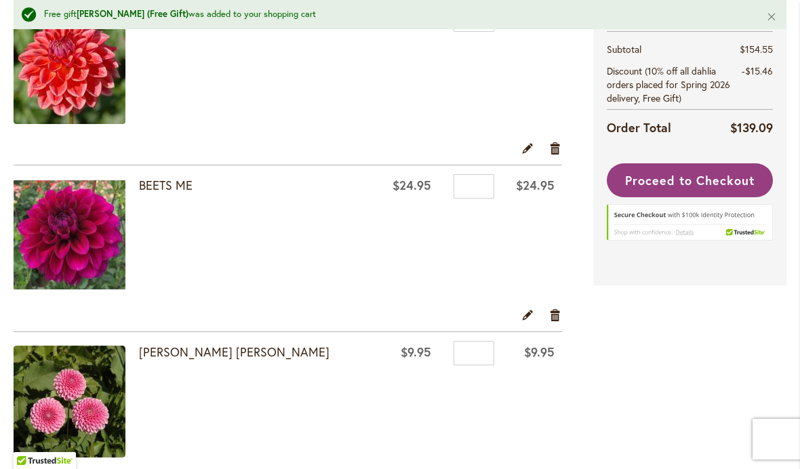
scroll to position [315, 0]
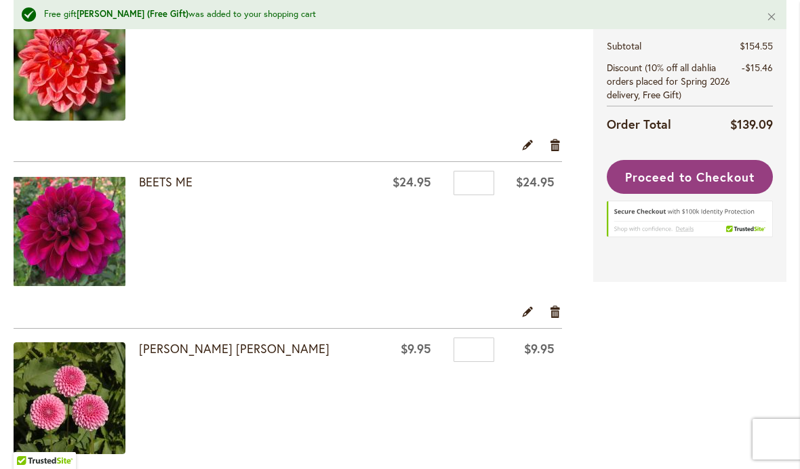
click at [558, 314] on link "Remove item" at bounding box center [555, 312] width 13 height 15
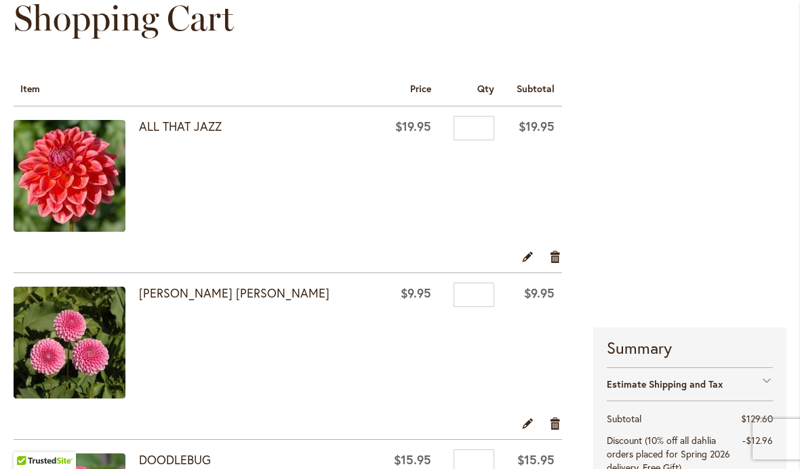
scroll to position [169, 0]
